Goal: Find specific page/section: Find specific page/section

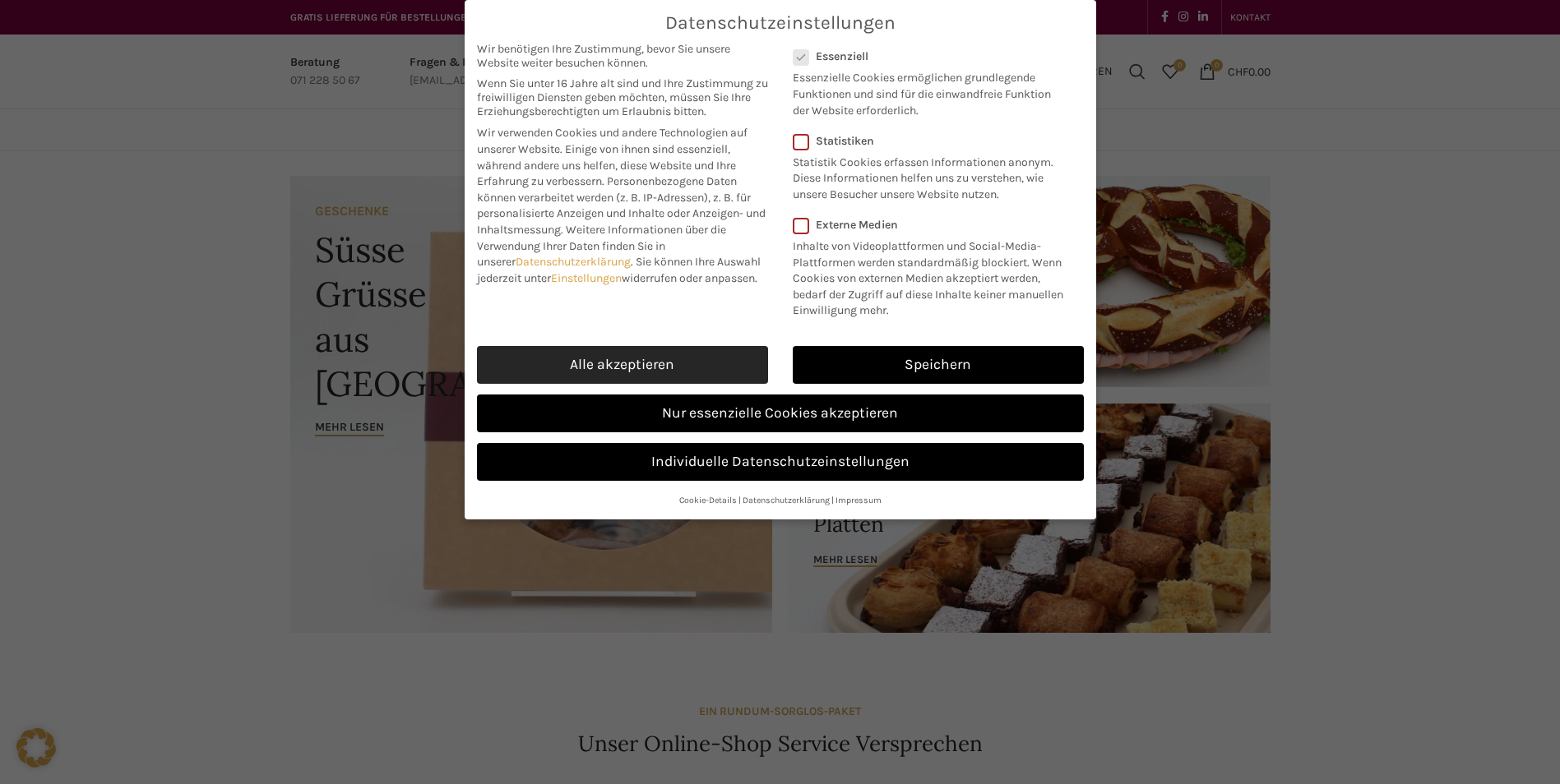
click at [610, 356] on link "Alle akzeptieren" at bounding box center [622, 364] width 291 height 38
checkbox input "true"
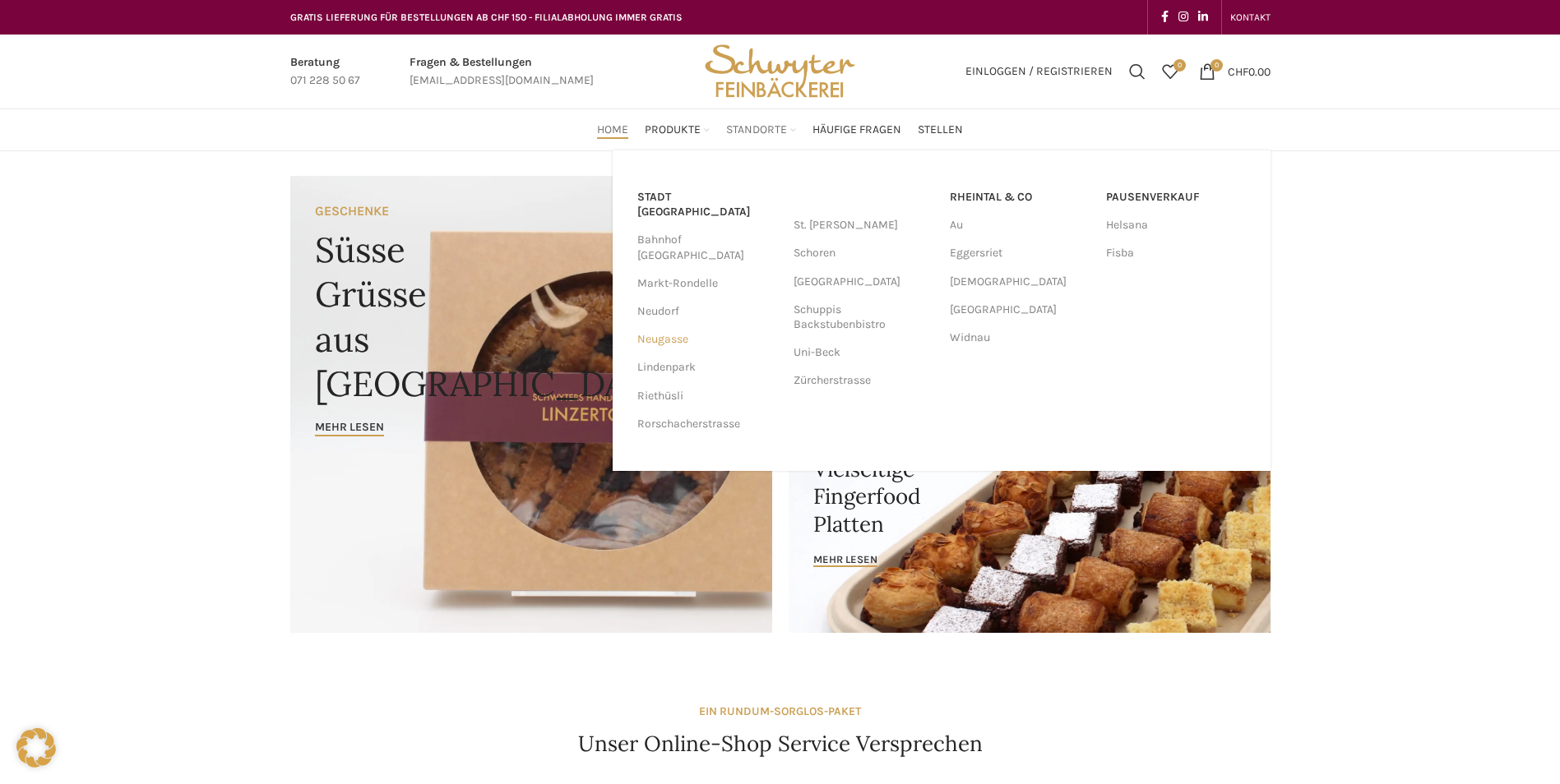
click at [654, 326] on link "Neugasse" at bounding box center [707, 340] width 140 height 28
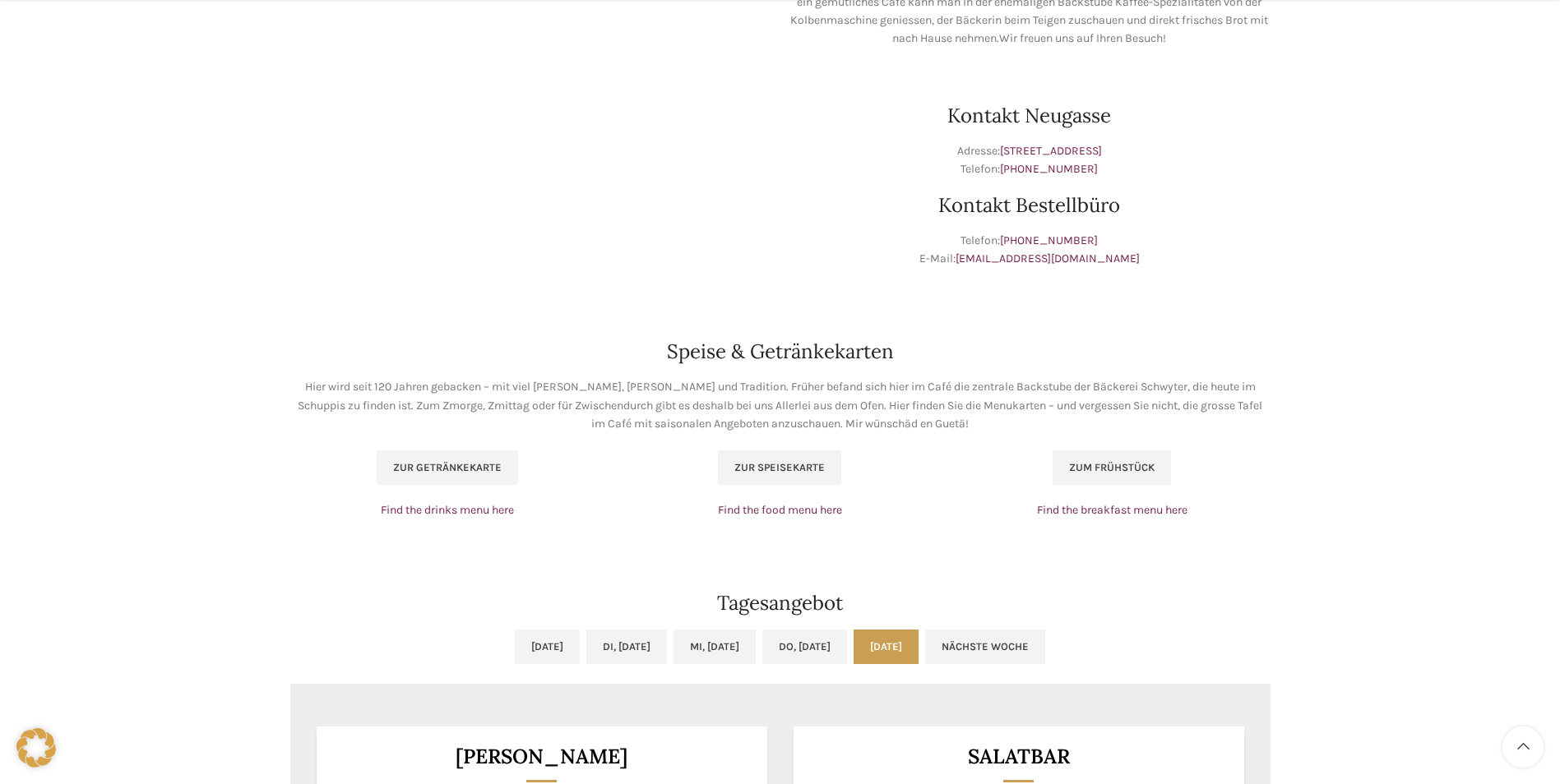
scroll to position [822, 0]
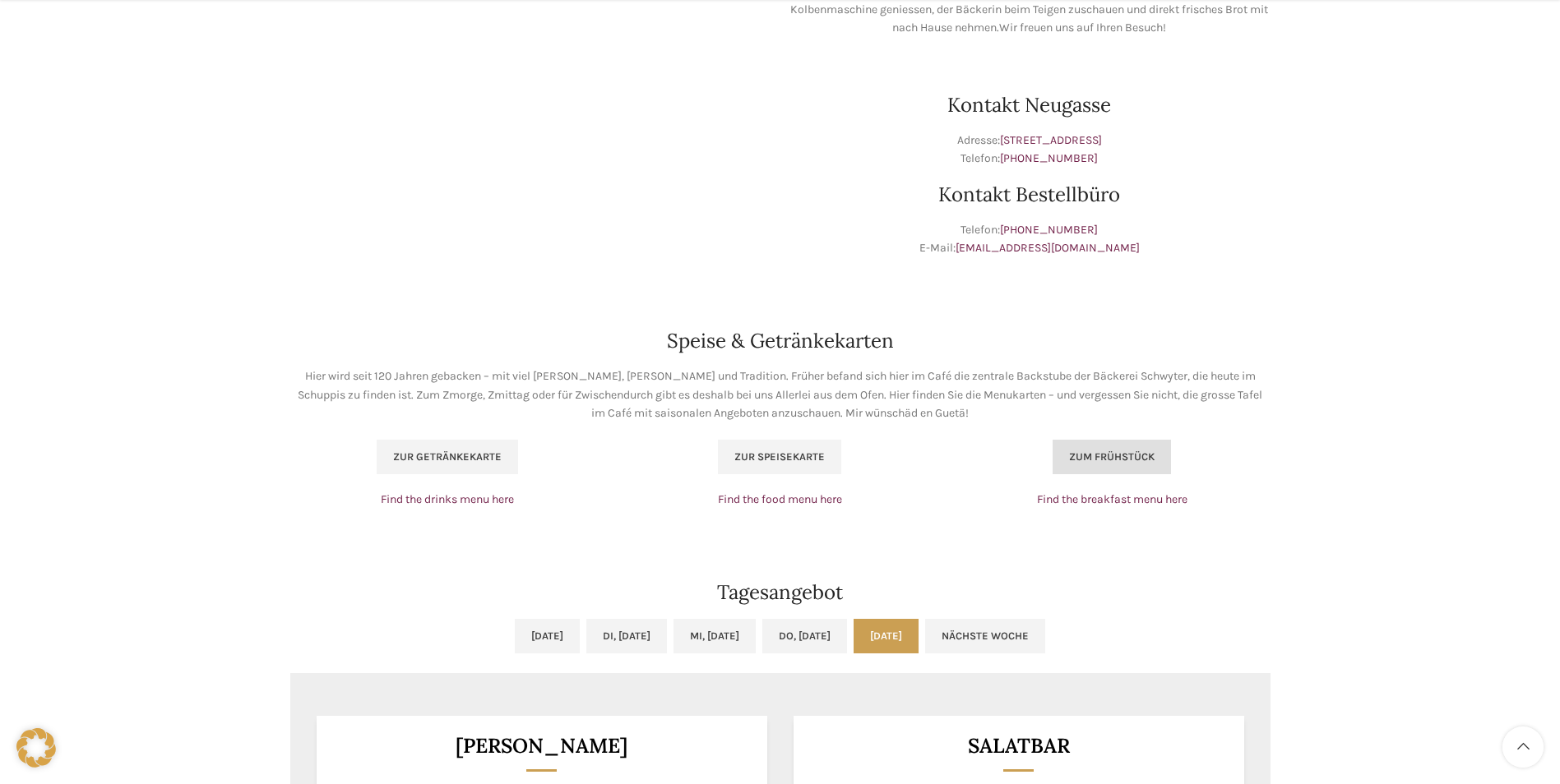
click at [1123, 450] on span "Zum Frühstück" at bounding box center [1111, 457] width 85 height 13
